Goal: Task Accomplishment & Management: Complete application form

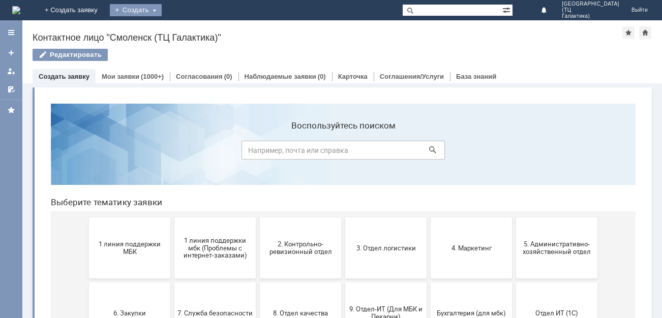
click at [162, 12] on div "Создать" at bounding box center [136, 10] width 52 height 12
click at [191, 24] on div "Заявка" at bounding box center [150, 30] width 81 height 16
click at [162, 14] on div "Создать" at bounding box center [136, 10] width 52 height 12
click at [189, 27] on link "Заявка" at bounding box center [150, 30] width 77 height 12
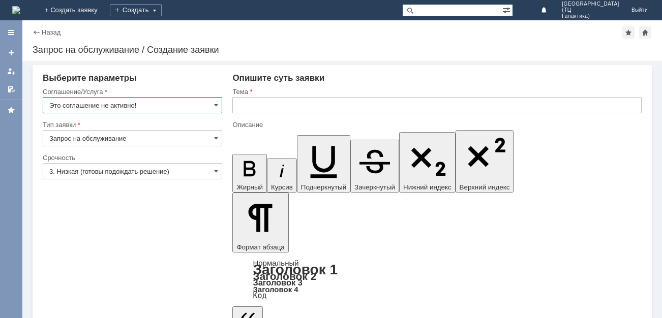
click at [209, 102] on input "Это соглашение не активно!" at bounding box center [132, 105] width 179 height 16
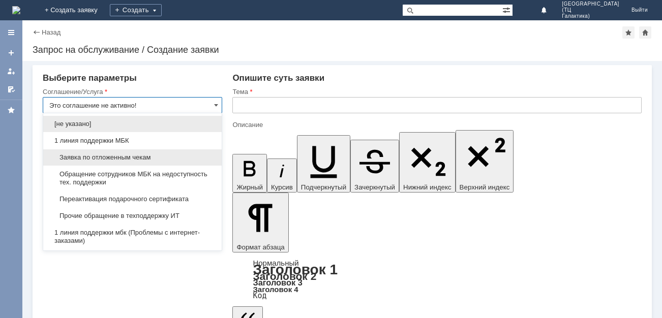
click at [167, 154] on span "Заявка по отложенным чекам" at bounding box center [132, 158] width 166 height 8
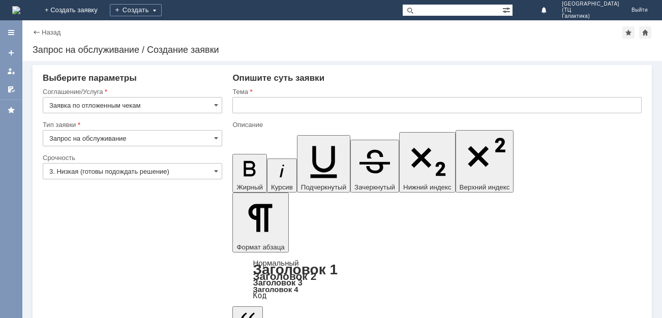
type input "Заявка по отложенным чекам"
click at [184, 163] on input "3. Низкая (готовы подождать решение)" at bounding box center [132, 171] width 179 height 16
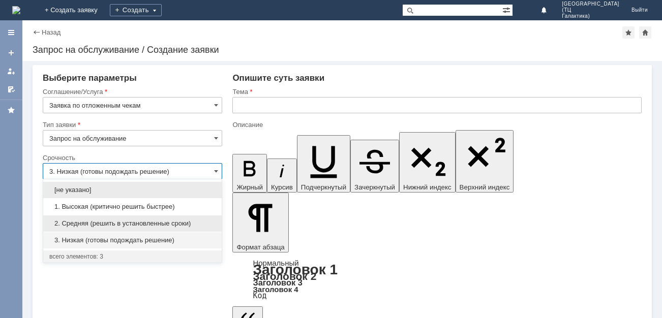
click at [158, 220] on span "2. Средняя (решить в установленные сроки)" at bounding box center [132, 224] width 166 height 8
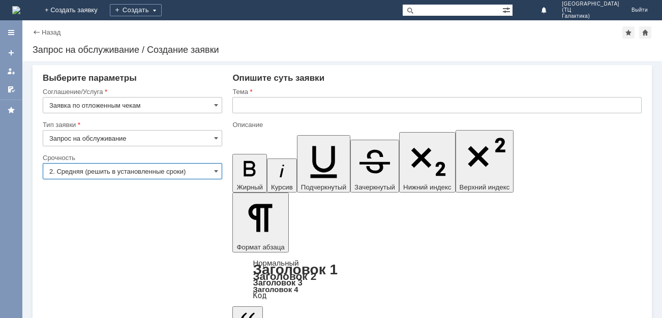
type input "2. Средняя (решить в установленные сроки)"
click at [298, 105] on input "text" at bounding box center [436, 105] width 409 height 16
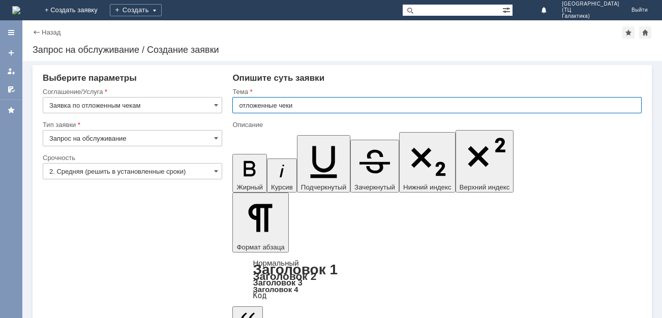
type input "отложенные чеки"
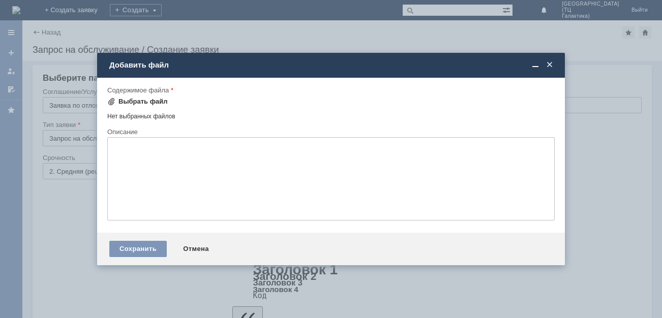
click at [111, 105] on span at bounding box center [111, 102] width 8 height 8
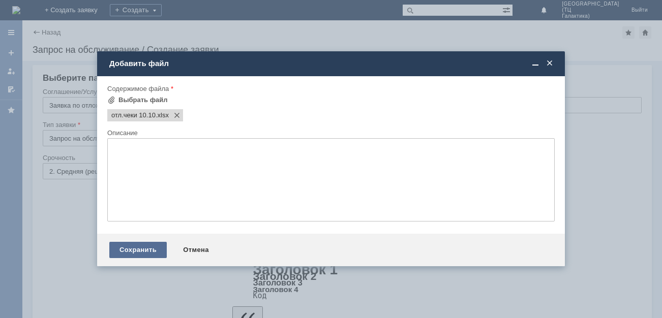
click at [148, 250] on div "Сохранить" at bounding box center [137, 250] width 57 height 16
